Goal: Contribute content: Contribute content

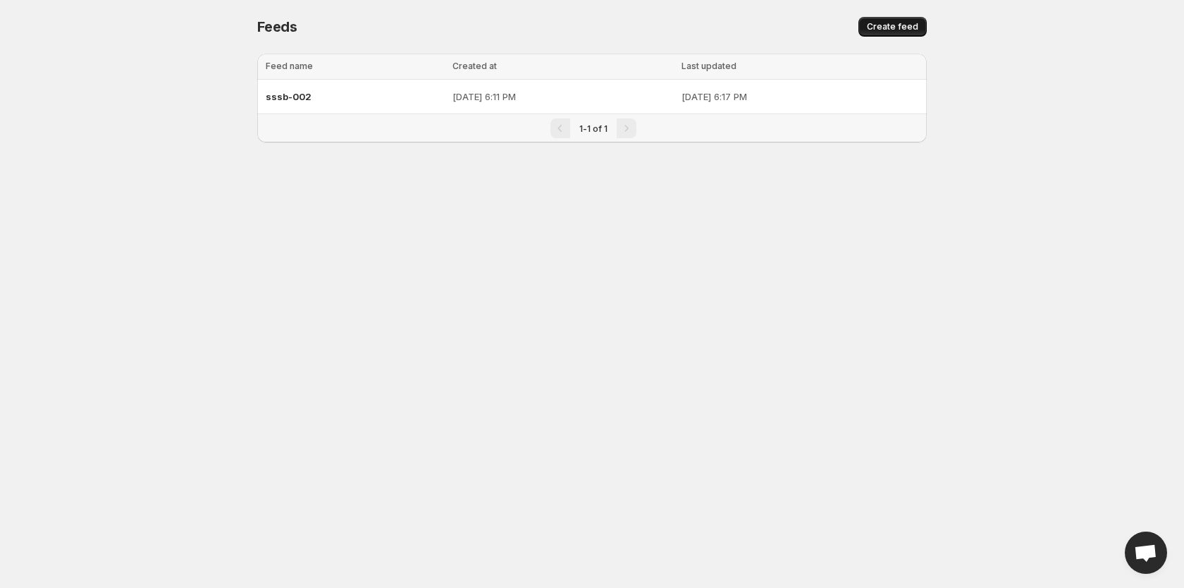
click at [877, 20] on button "Create feed" at bounding box center [892, 27] width 68 height 20
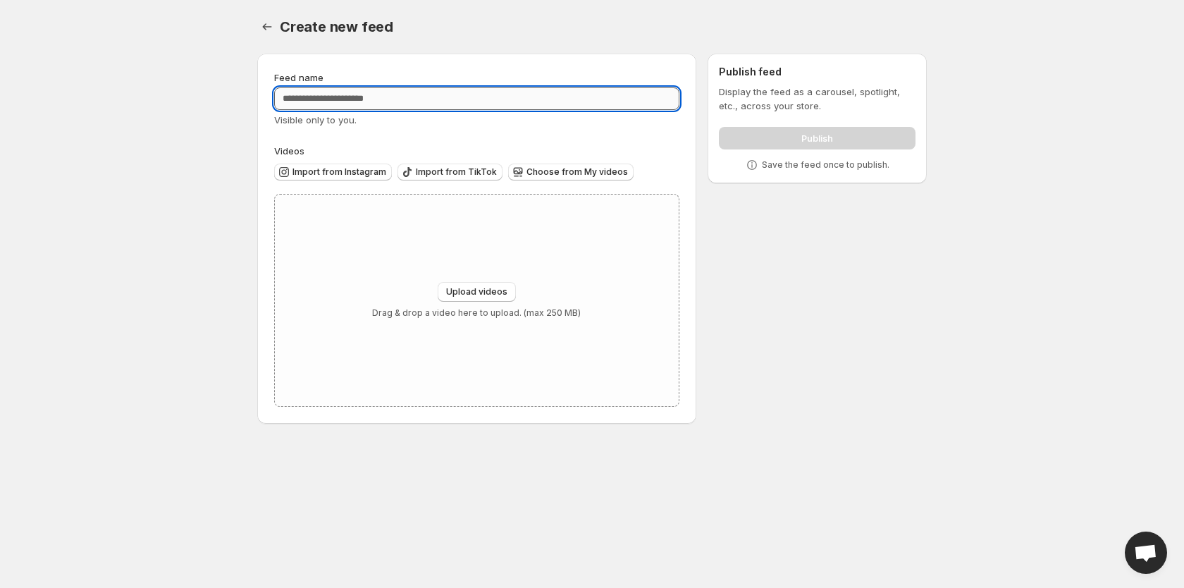
click at [459, 89] on input "Feed name" at bounding box center [476, 98] width 405 height 23
type input "*"
type input "********"
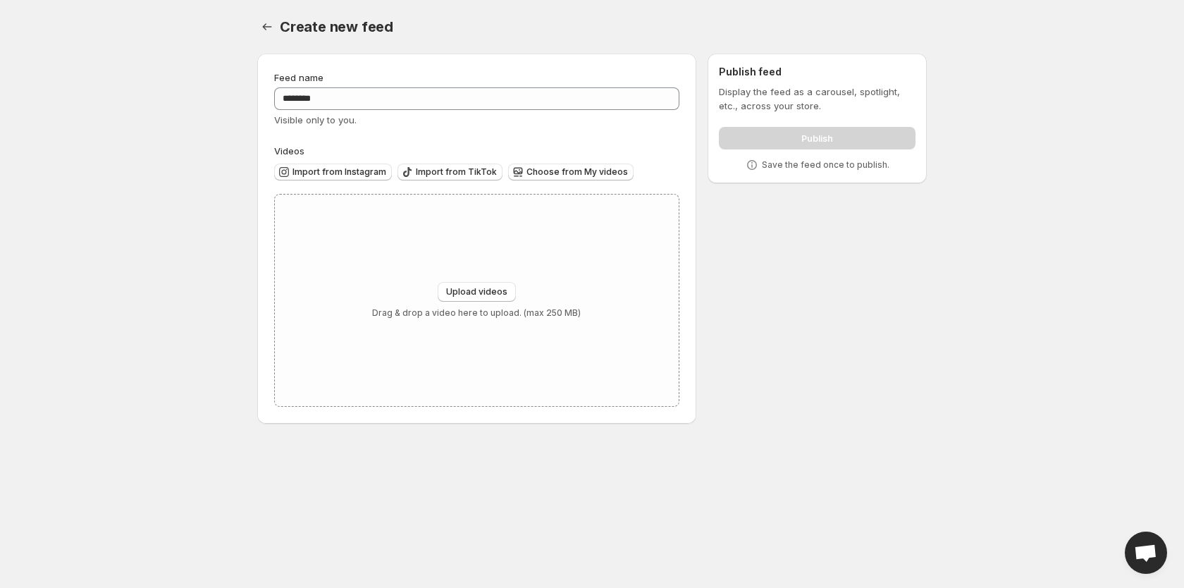
click at [457, 139] on div "Feed name ******** Visible only to you. Videos Import from Instagram Import fro…" at bounding box center [476, 238] width 405 height 336
click at [540, 176] on span "Choose from My videos" at bounding box center [576, 171] width 101 height 11
click at [483, 290] on span "Upload videos" at bounding box center [476, 291] width 61 height 11
type input "**********"
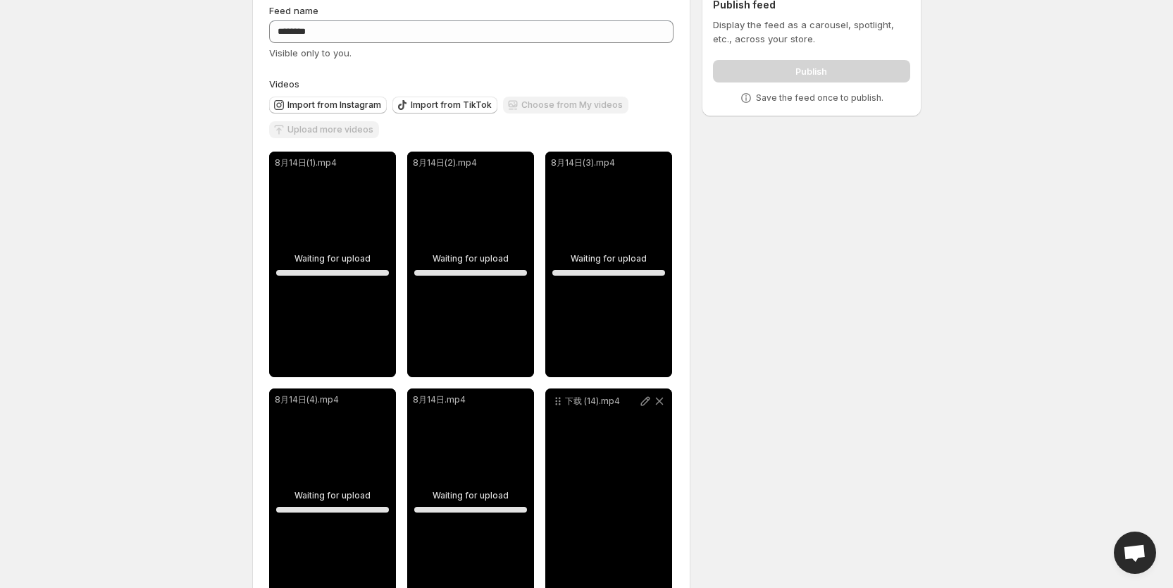
scroll to position [127, 0]
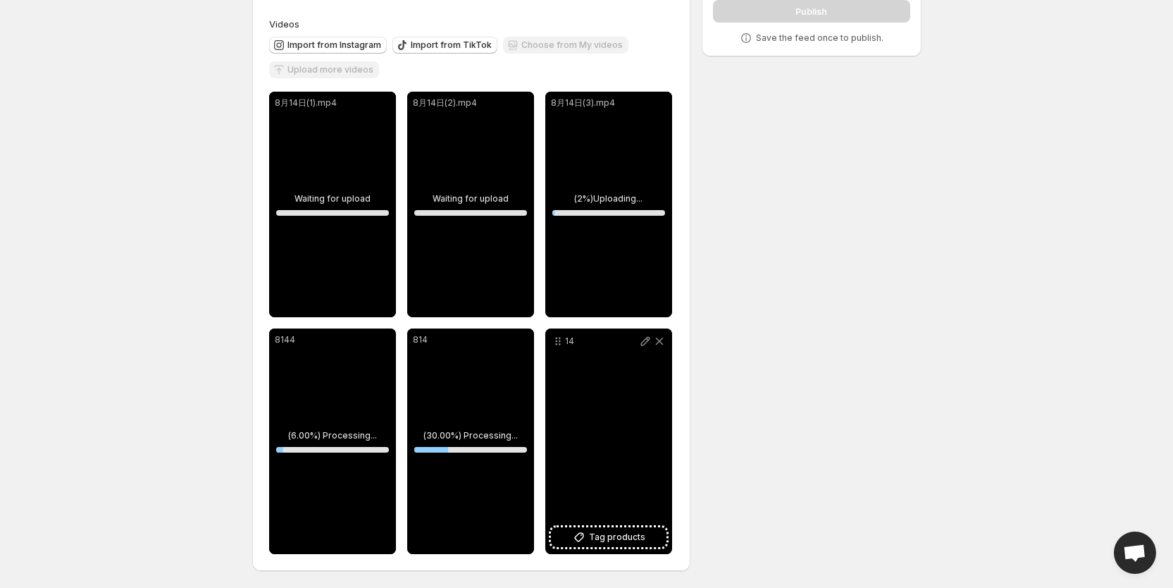
click at [565, 338] on p "14" at bounding box center [601, 340] width 73 height 11
click at [632, 342] on p "14" at bounding box center [601, 340] width 73 height 11
click at [644, 342] on icon at bounding box center [645, 341] width 14 height 14
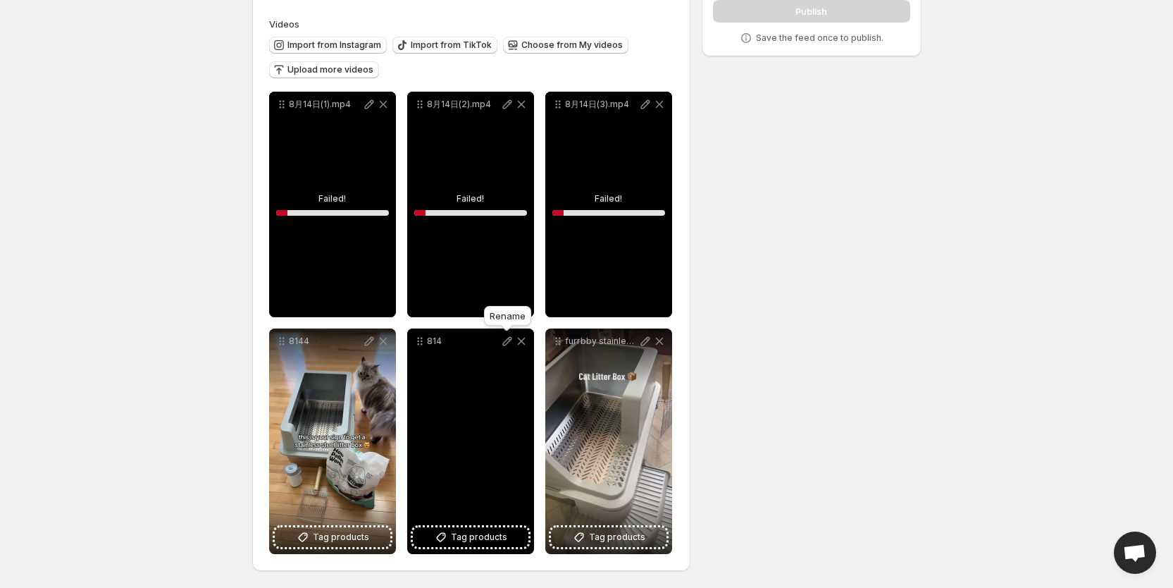
click at [504, 342] on icon at bounding box center [506, 341] width 9 height 9
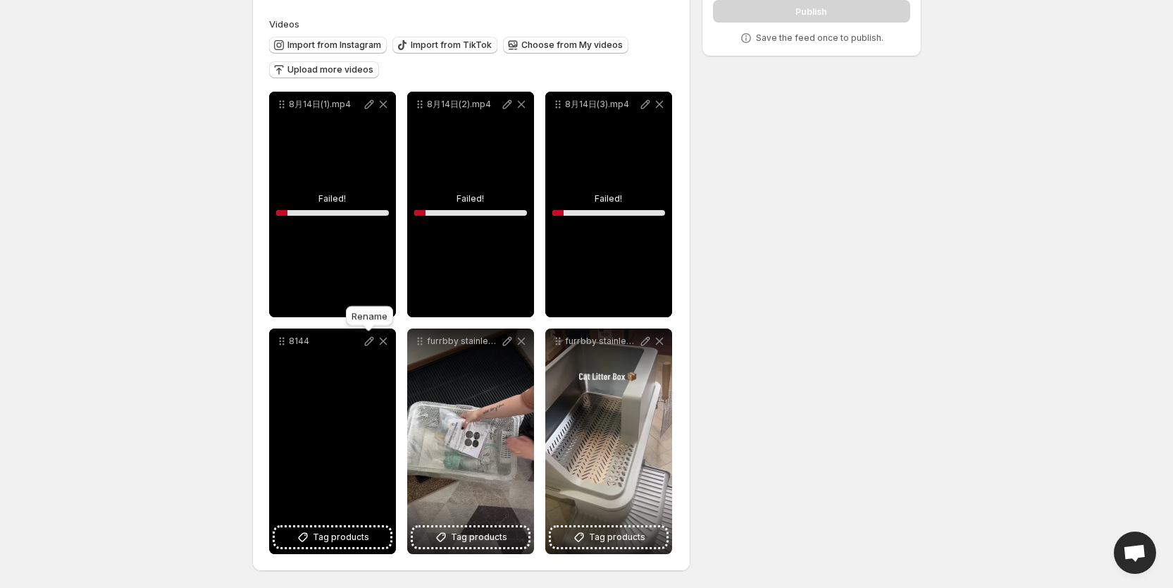
click at [371, 336] on icon at bounding box center [369, 341] width 14 height 14
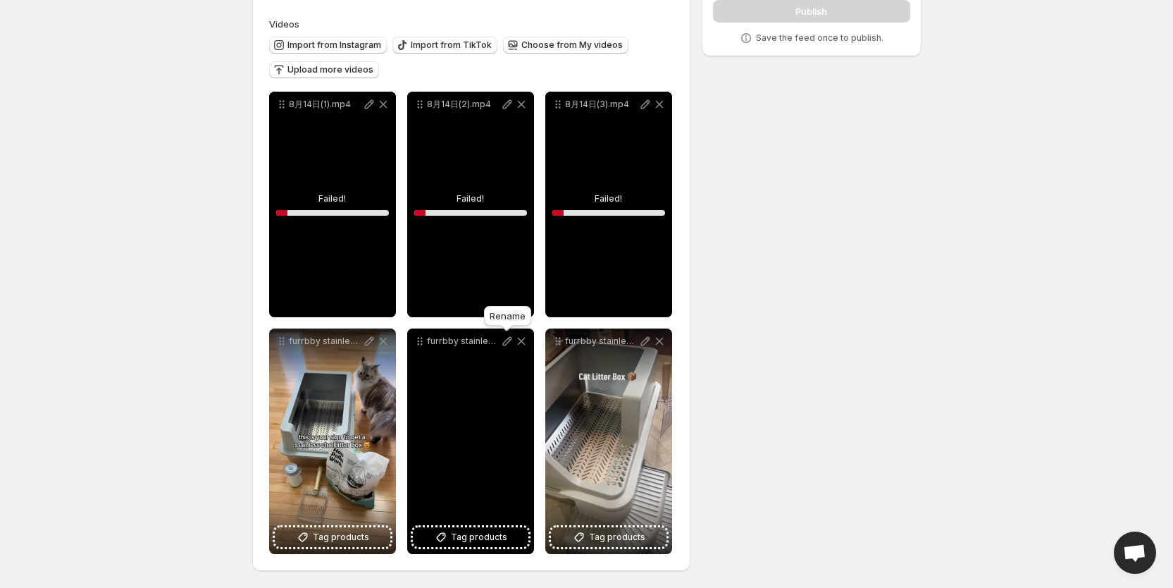
click at [509, 335] on icon at bounding box center [507, 341] width 14 height 14
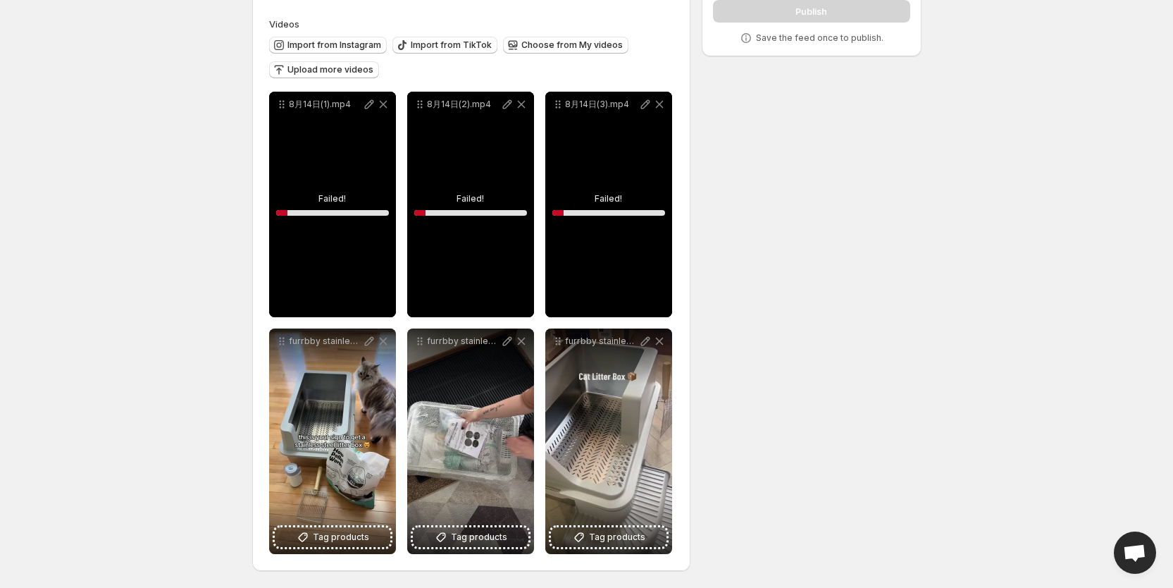
click at [749, 383] on div "**********" at bounding box center [581, 251] width 681 height 672
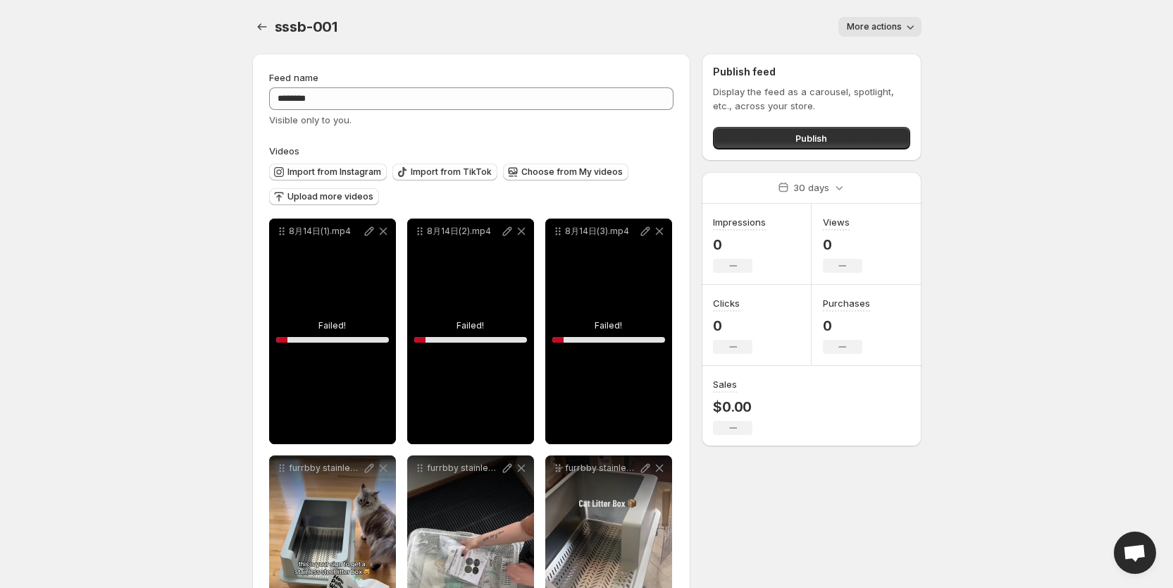
scroll to position [127, 0]
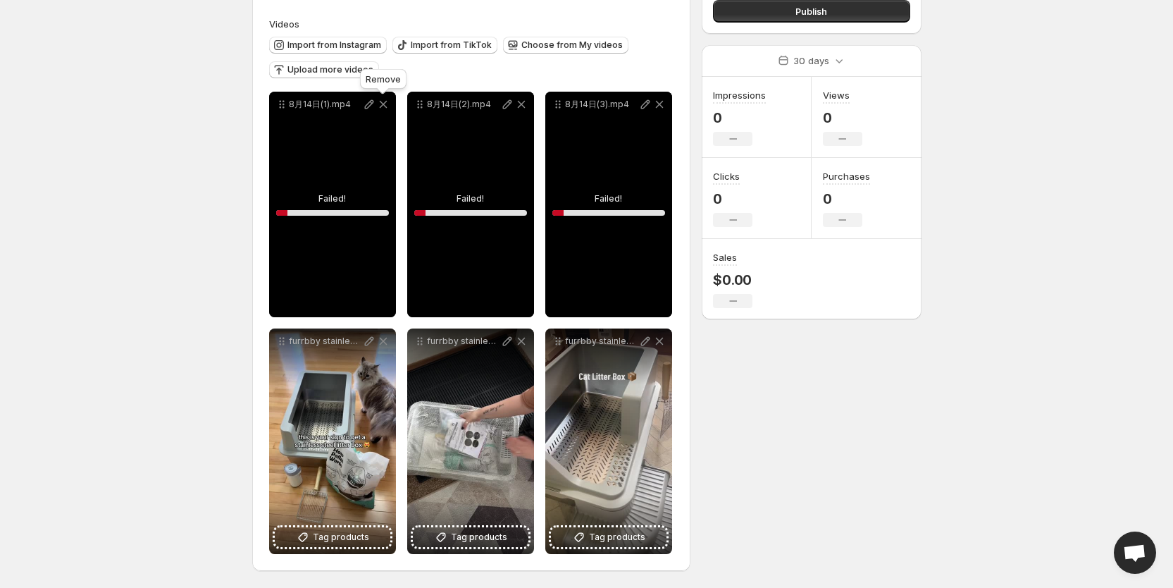
click at [384, 101] on icon at bounding box center [383, 104] width 14 height 14
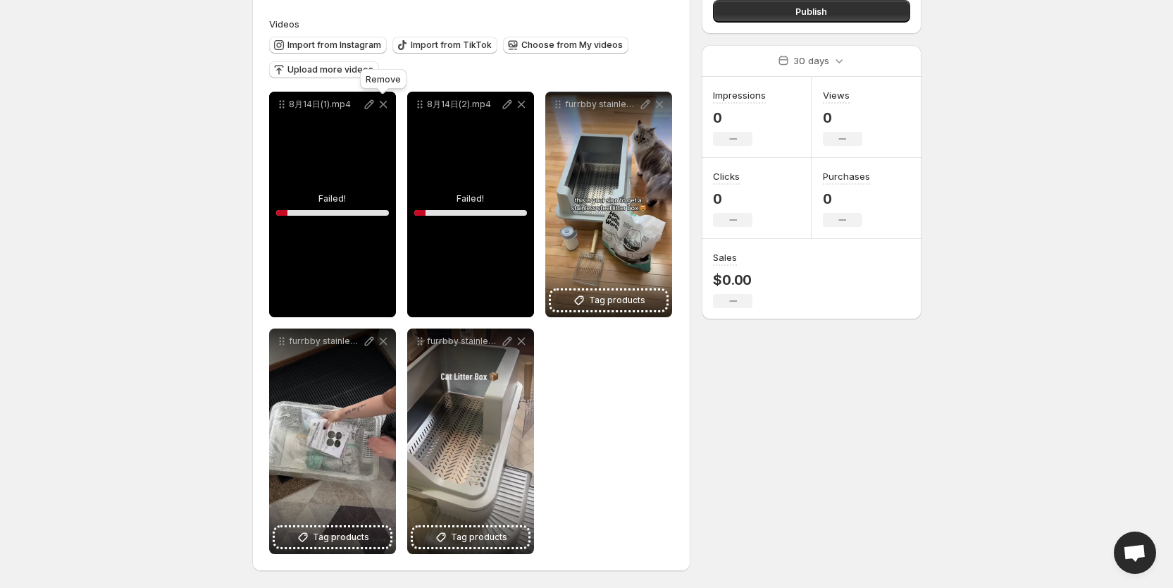
click at [386, 102] on icon at bounding box center [383, 104] width 14 height 14
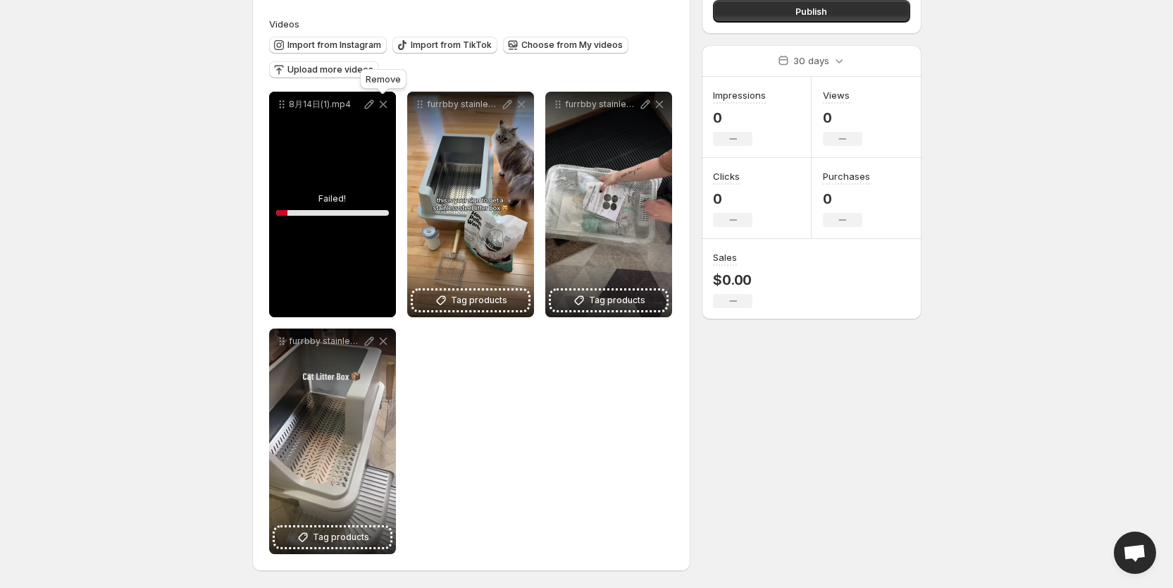
click at [382, 100] on icon at bounding box center [383, 104] width 14 height 14
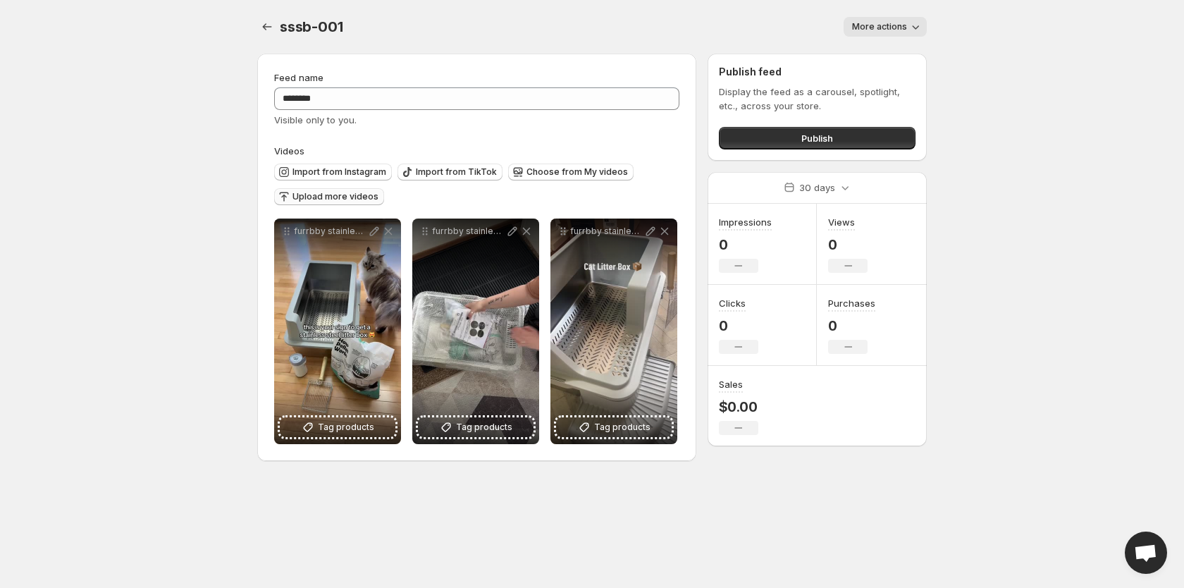
click at [342, 195] on span "Upload more videos" at bounding box center [335, 196] width 86 height 11
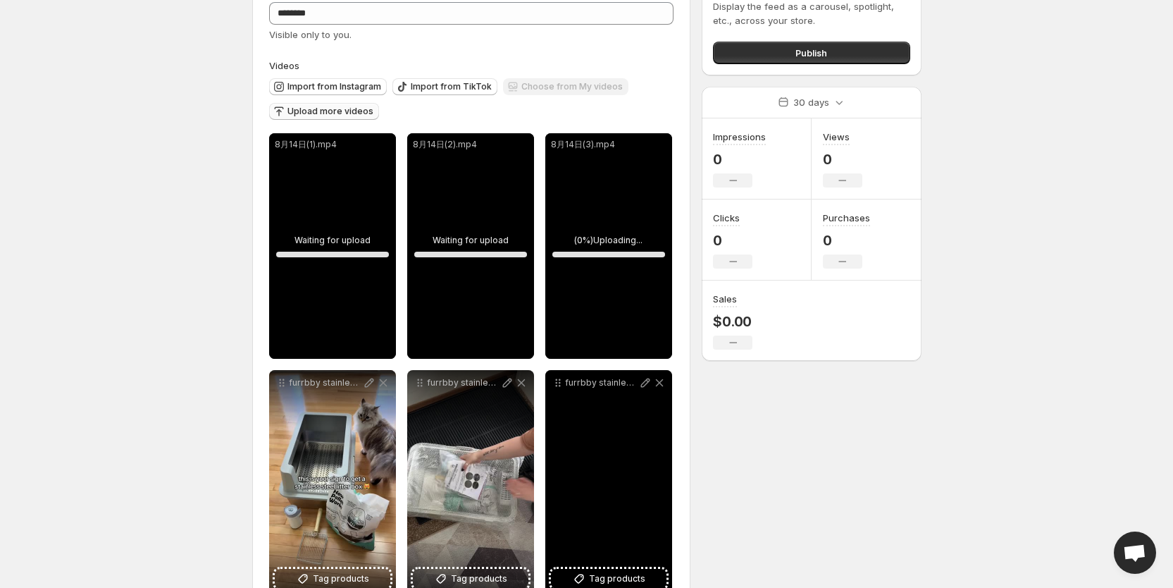
scroll to position [106, 0]
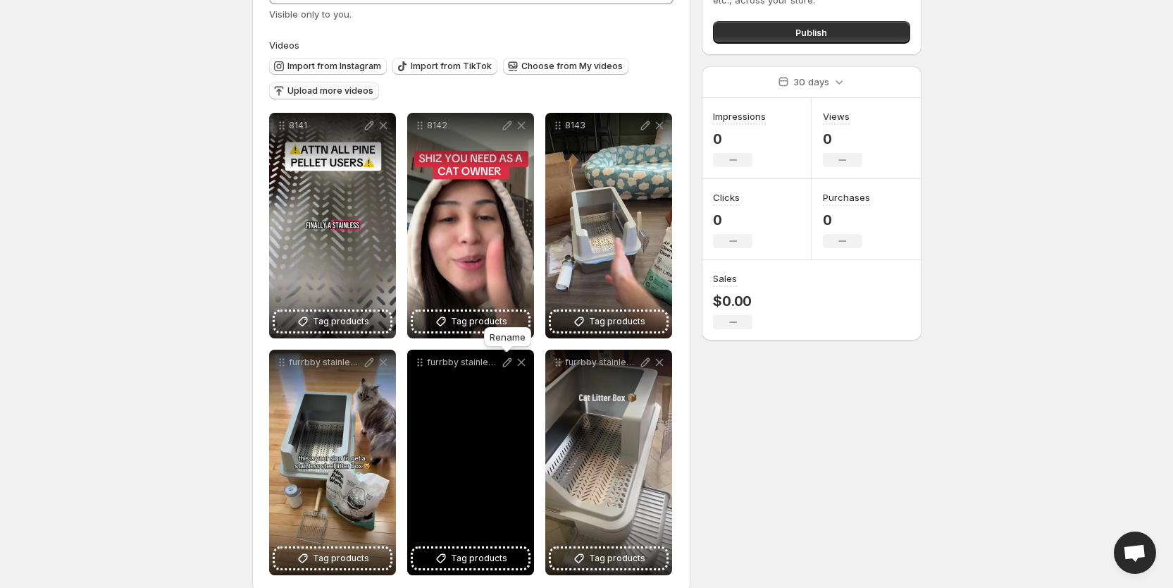
click at [505, 357] on icon at bounding box center [507, 362] width 14 height 14
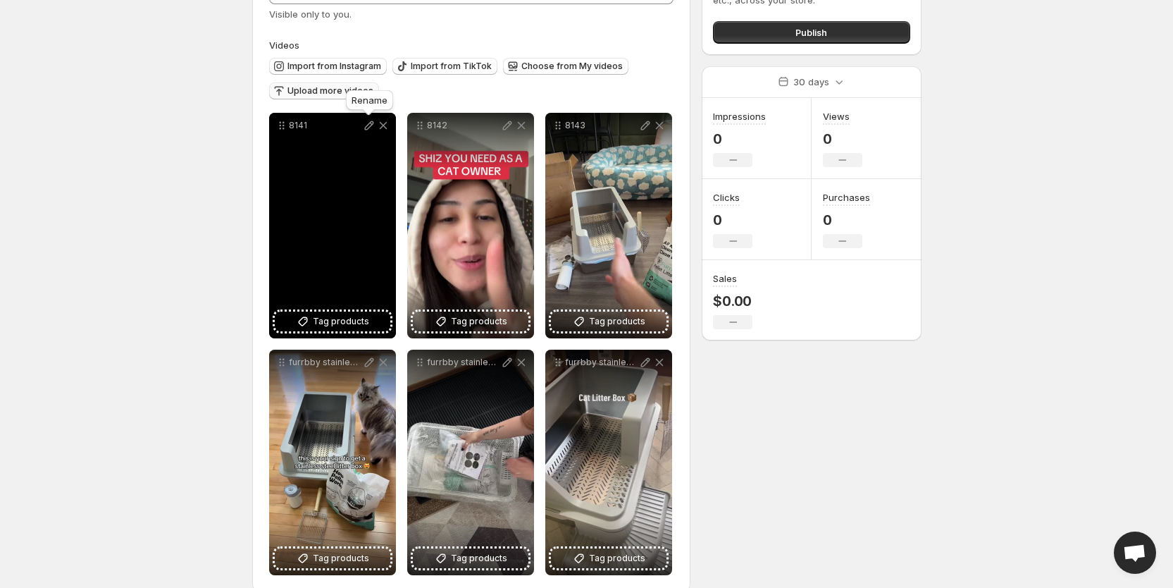
click at [374, 122] on icon at bounding box center [369, 125] width 14 height 14
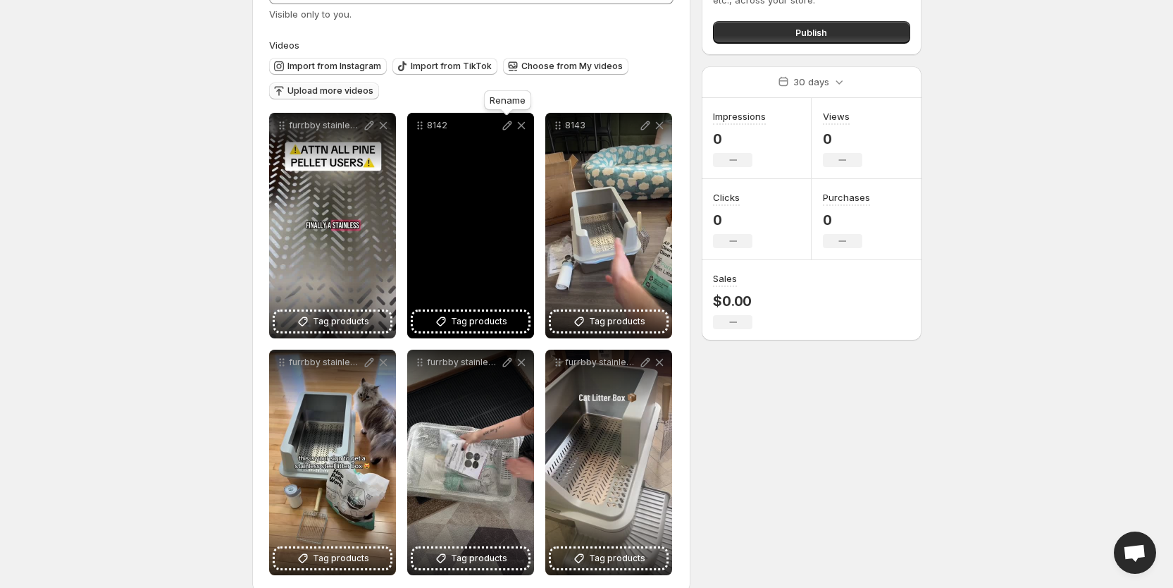
click at [506, 122] on icon at bounding box center [507, 125] width 14 height 14
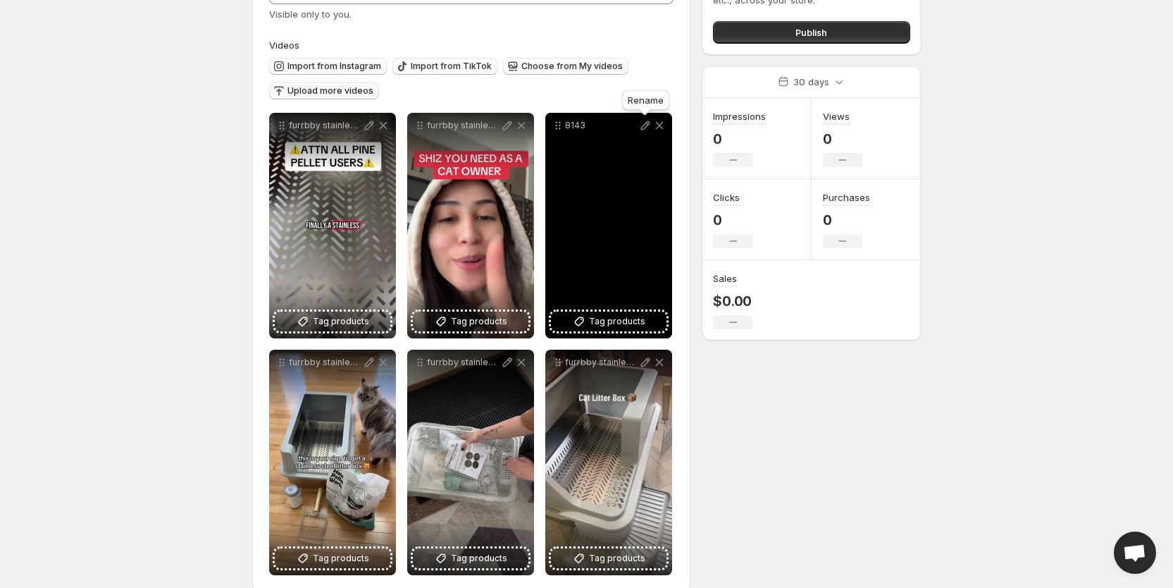
click at [644, 121] on icon at bounding box center [645, 125] width 14 height 14
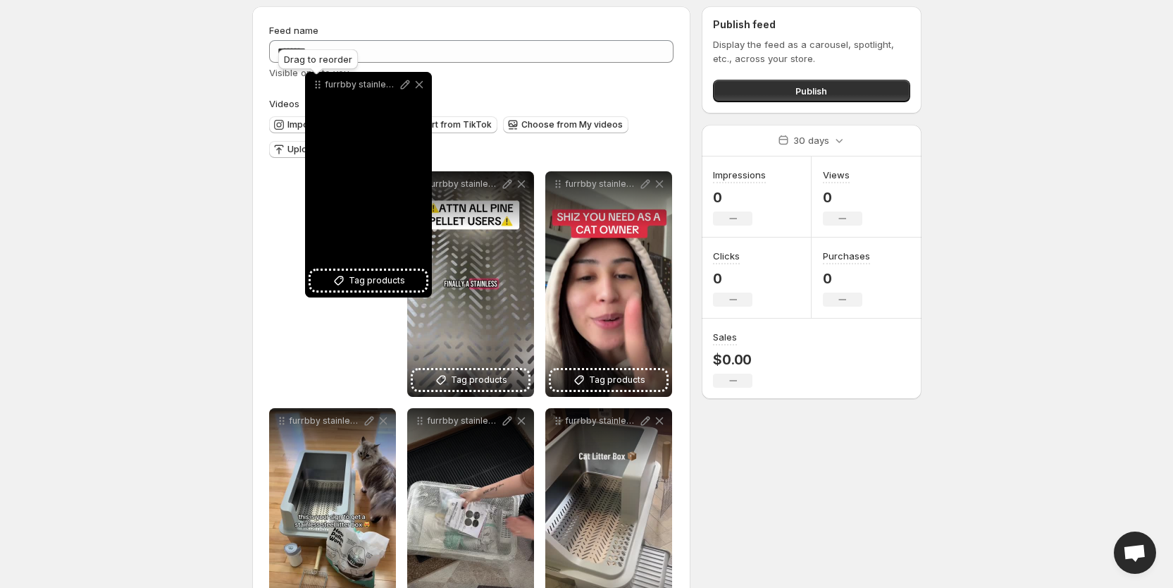
scroll to position [0, 0]
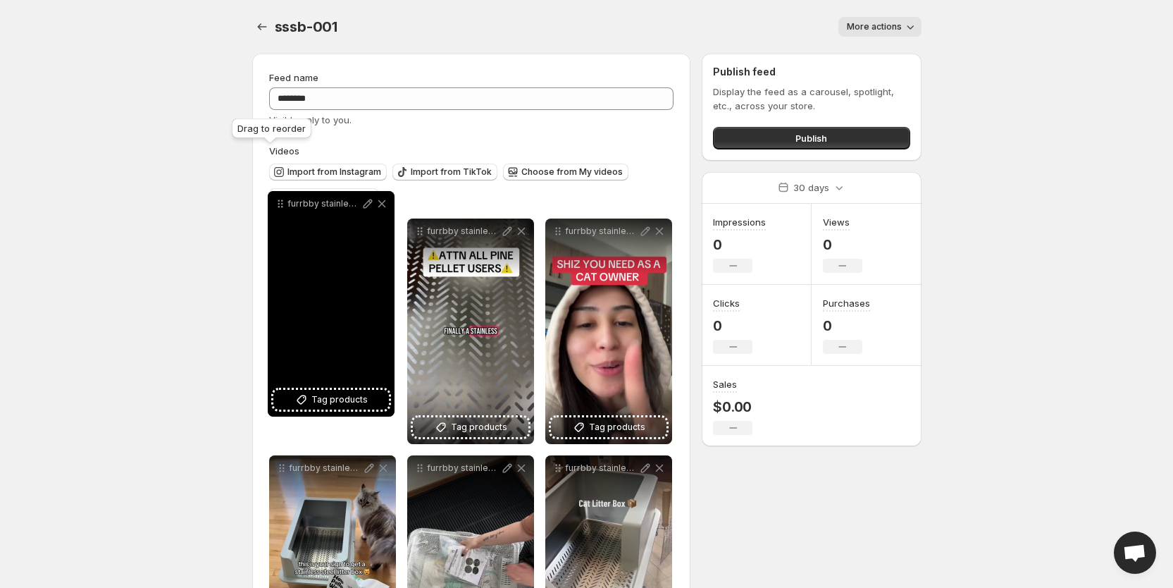
drag, startPoint x: 557, startPoint y: 101, endPoint x: 279, endPoint y: 201, distance: 294.9
click at [279, 201] on icon at bounding box center [279, 201] width 2 height 2
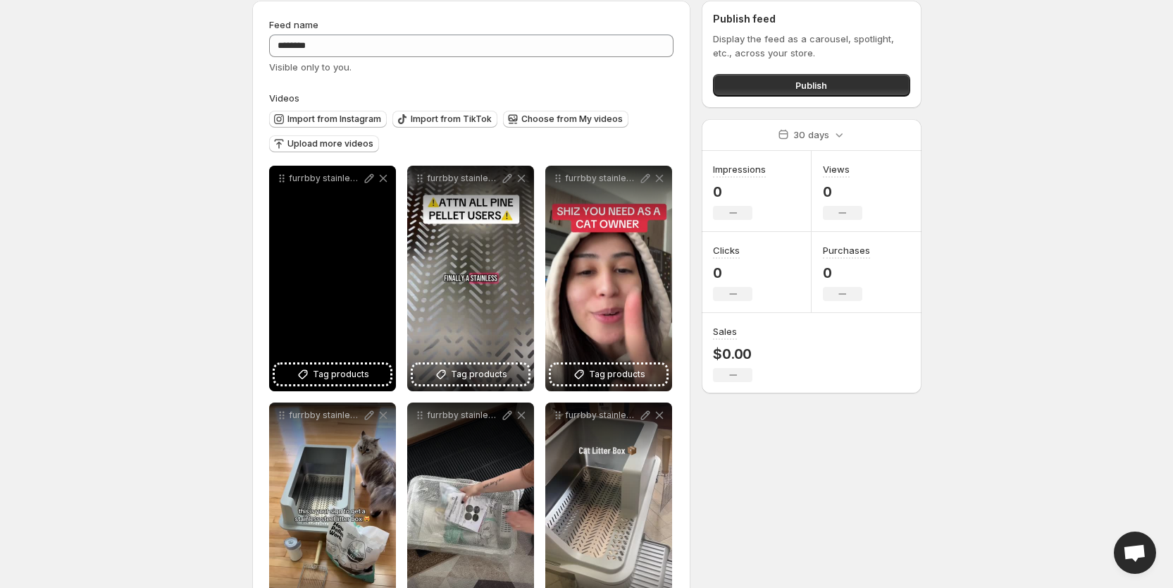
scroll to position [127, 0]
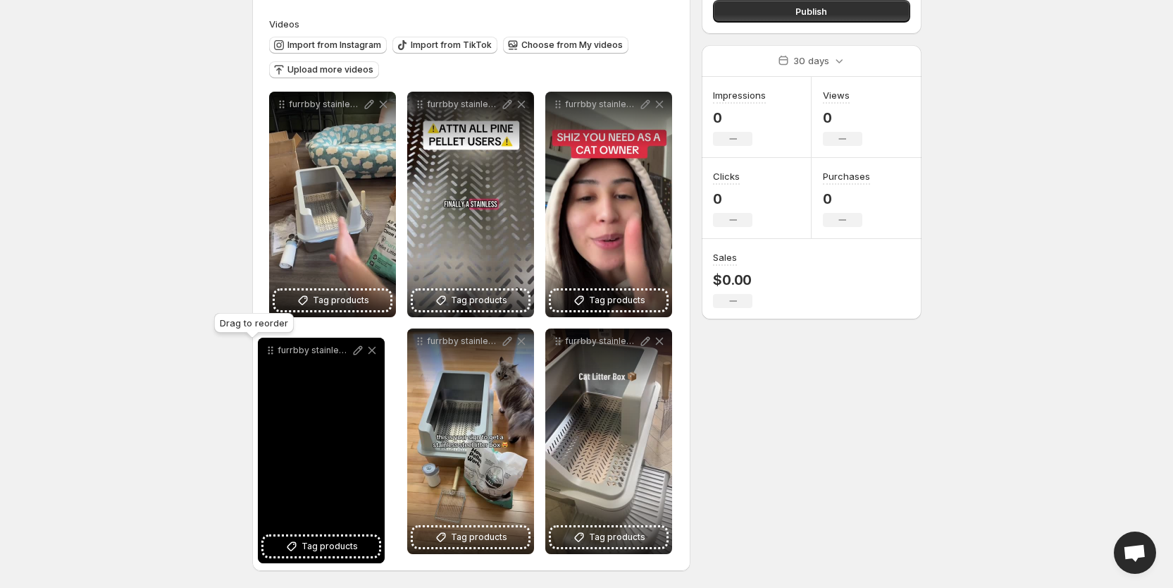
drag, startPoint x: 419, startPoint y: 341, endPoint x: 269, endPoint y: 350, distance: 149.7
click at [269, 350] on icon at bounding box center [269, 350] width 2 height 2
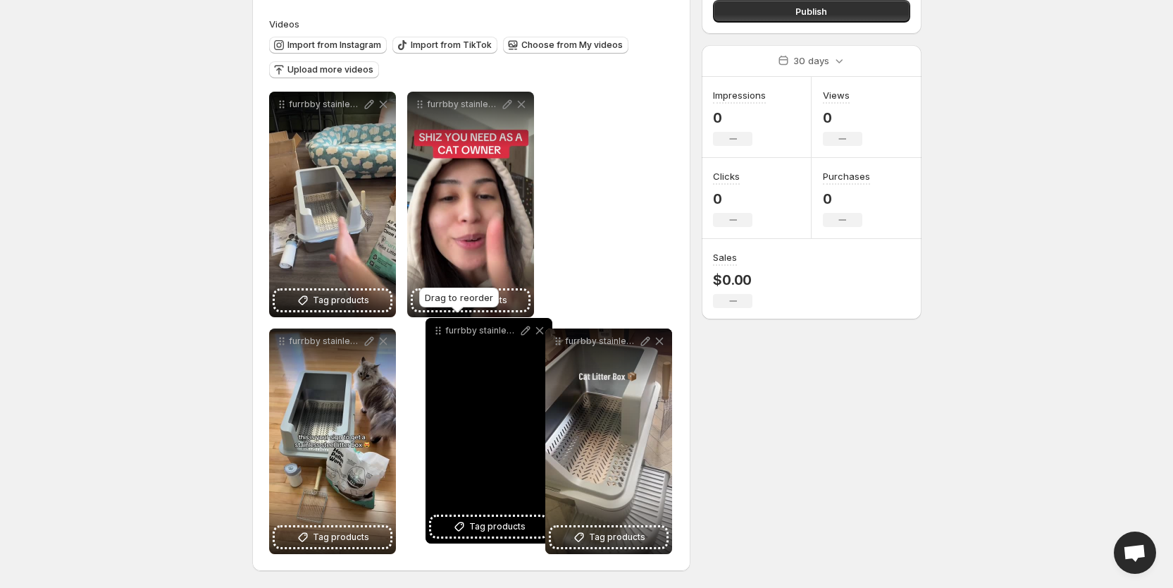
drag, startPoint x: 420, startPoint y: 109, endPoint x: 438, endPoint y: 341, distance: 233.2
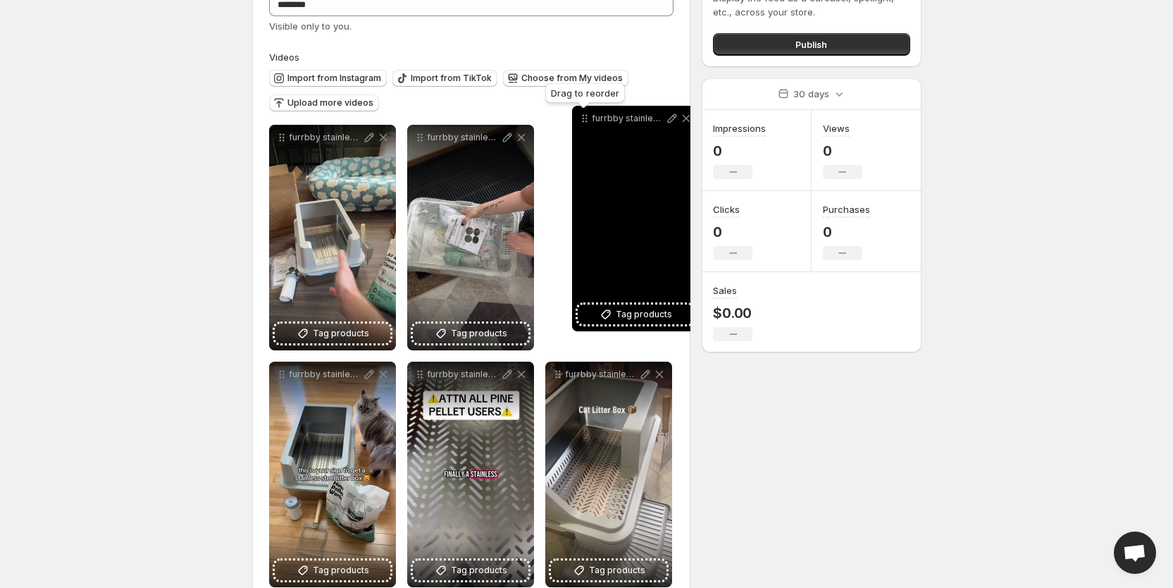
drag, startPoint x: 420, startPoint y: 99, endPoint x: 585, endPoint y: 109, distance: 165.2
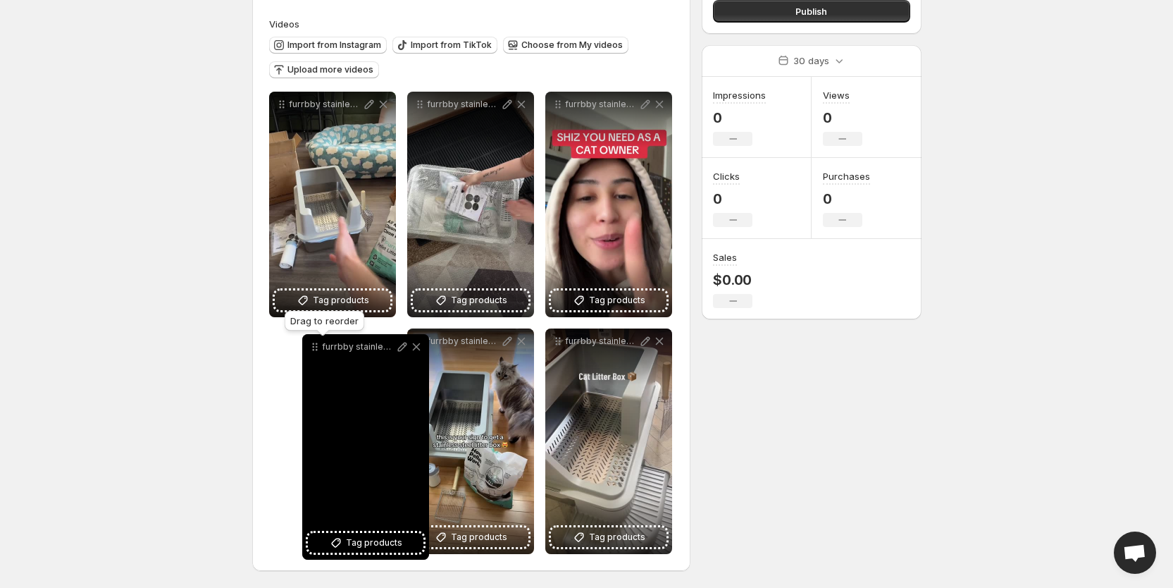
drag, startPoint x: 420, startPoint y: 341, endPoint x: 315, endPoint y: 347, distance: 105.1
click at [315, 347] on icon at bounding box center [315, 347] width 14 height 14
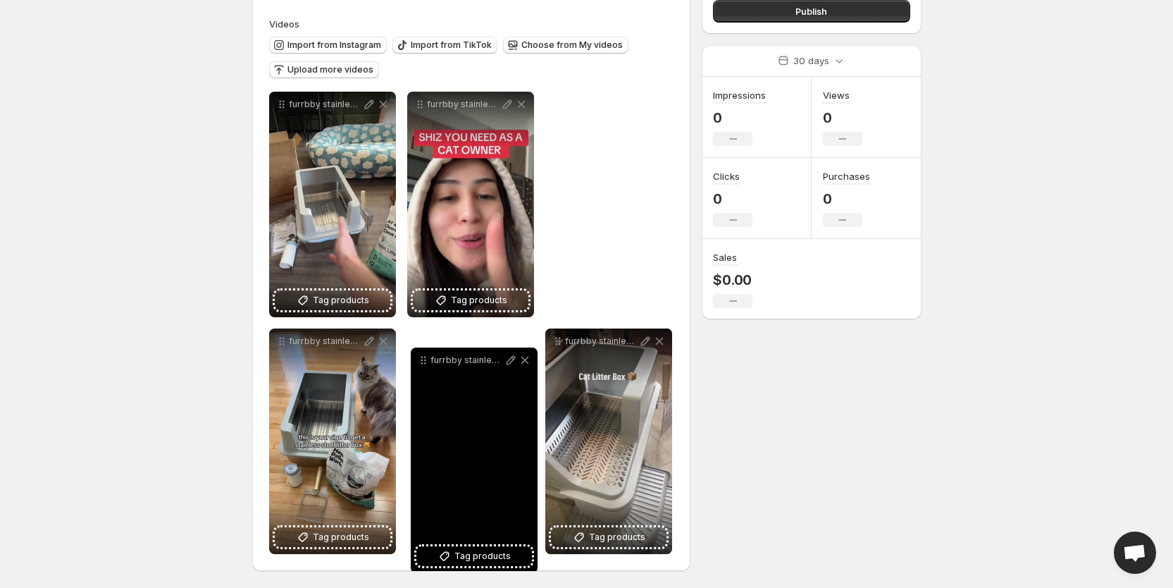
drag, startPoint x: 421, startPoint y: 101, endPoint x: 424, endPoint y: 349, distance: 248.0
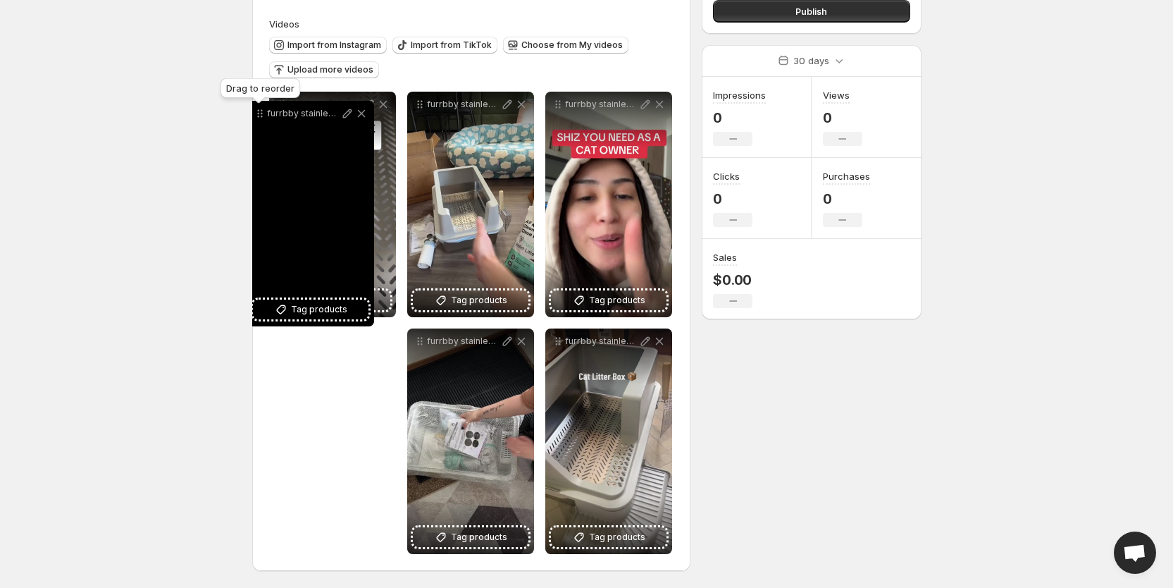
drag, startPoint x: 284, startPoint y: 345, endPoint x: 262, endPoint y: 117, distance: 228.6
click at [262, 117] on icon at bounding box center [260, 113] width 14 height 14
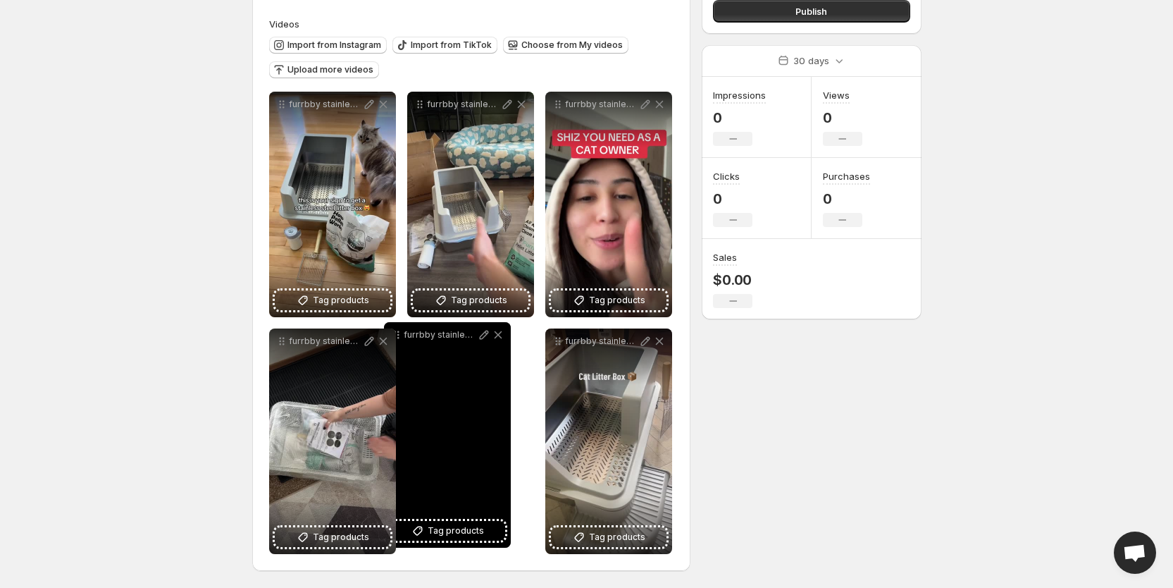
drag, startPoint x: 283, startPoint y: 347, endPoint x: 399, endPoint y: 340, distance: 116.4
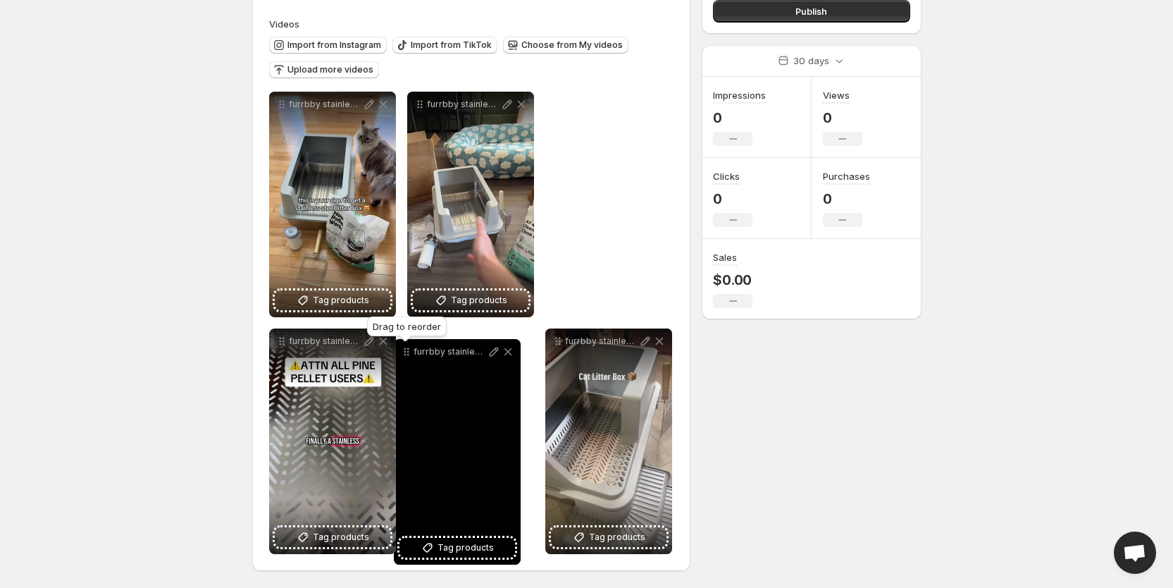
drag, startPoint x: 560, startPoint y: 101, endPoint x: 414, endPoint y: 347, distance: 285.9
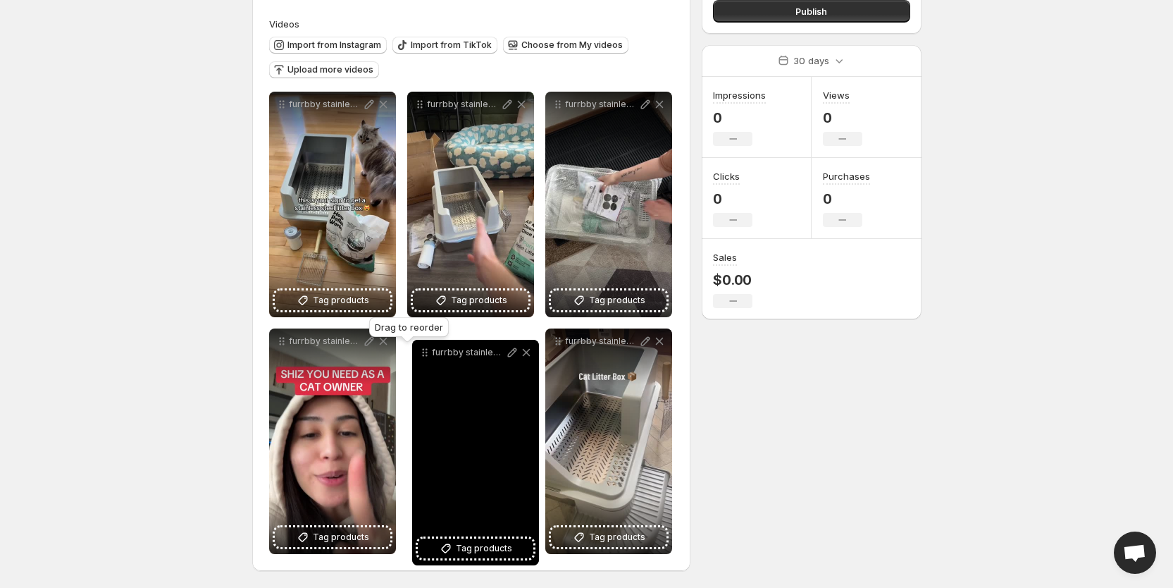
drag, startPoint x: 278, startPoint y: 345, endPoint x: 421, endPoint y: 355, distance: 143.4
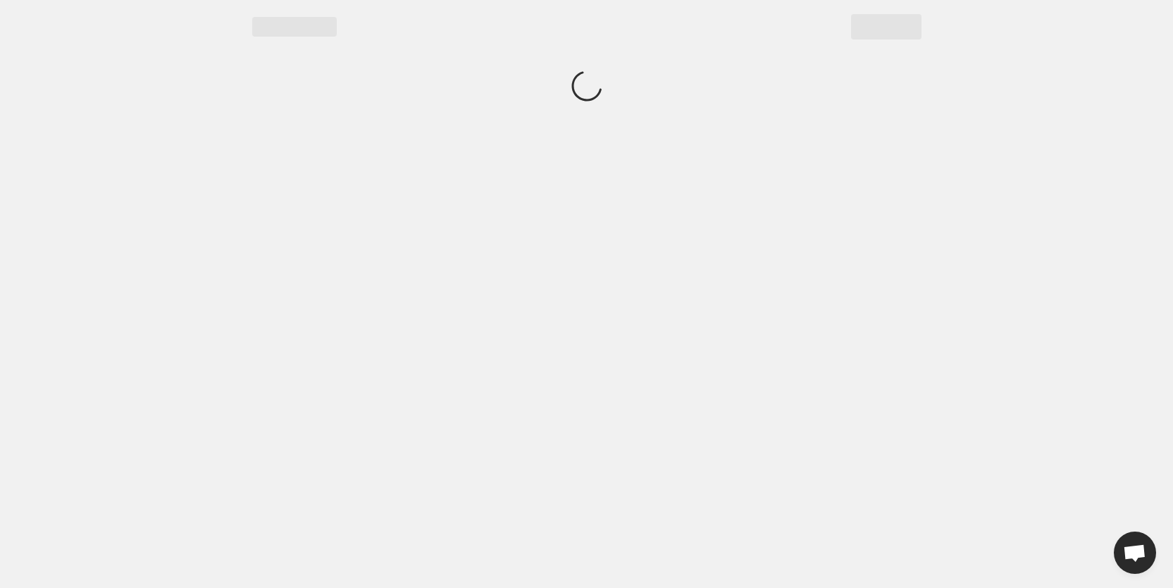
scroll to position [0, 0]
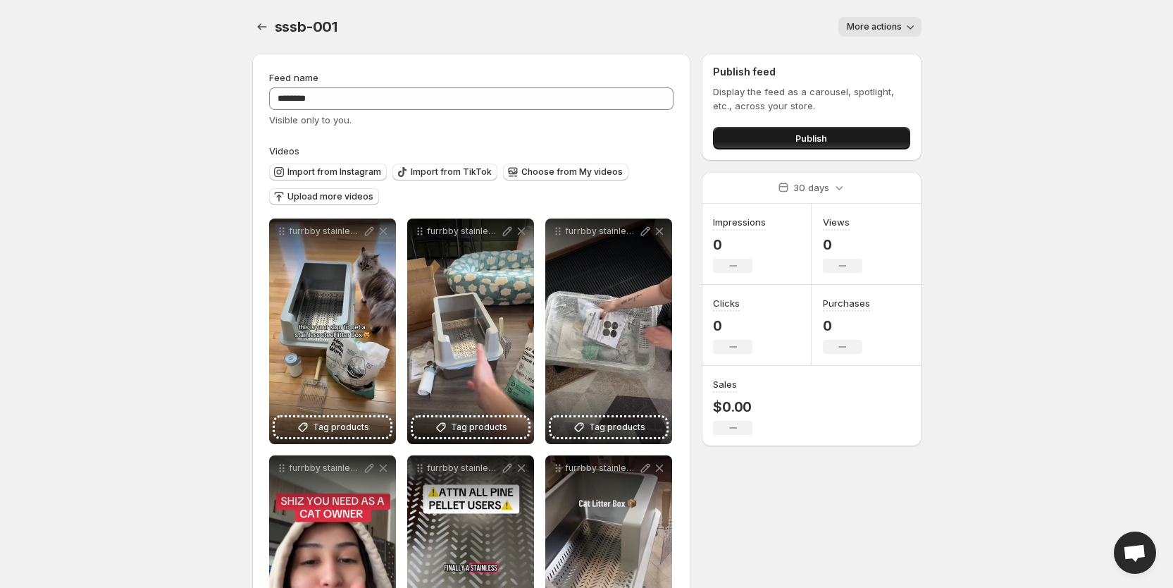
click at [804, 138] on span "Publish" at bounding box center [812, 138] width 32 height 14
